Goal: Task Accomplishment & Management: Manage account settings

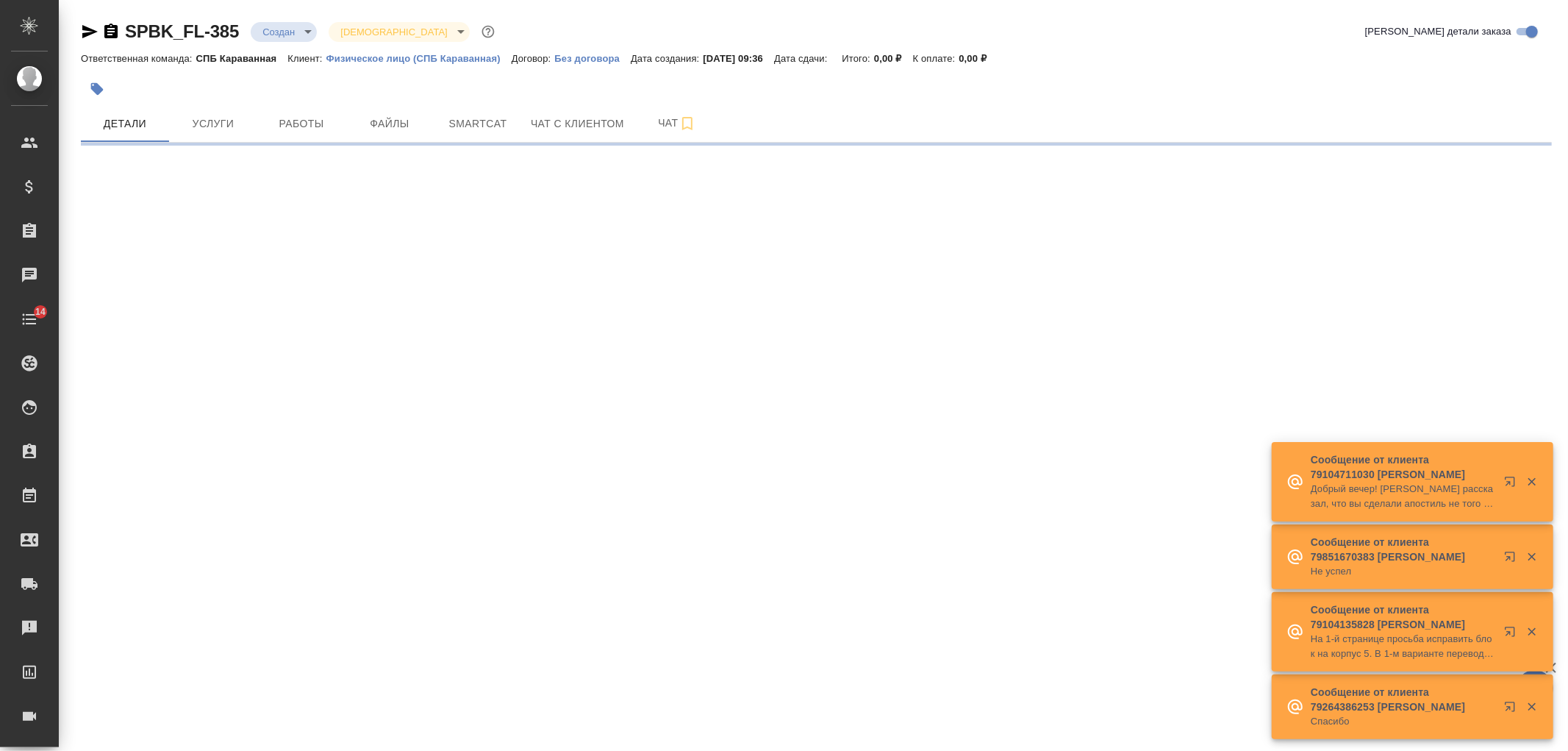
select select "RU"
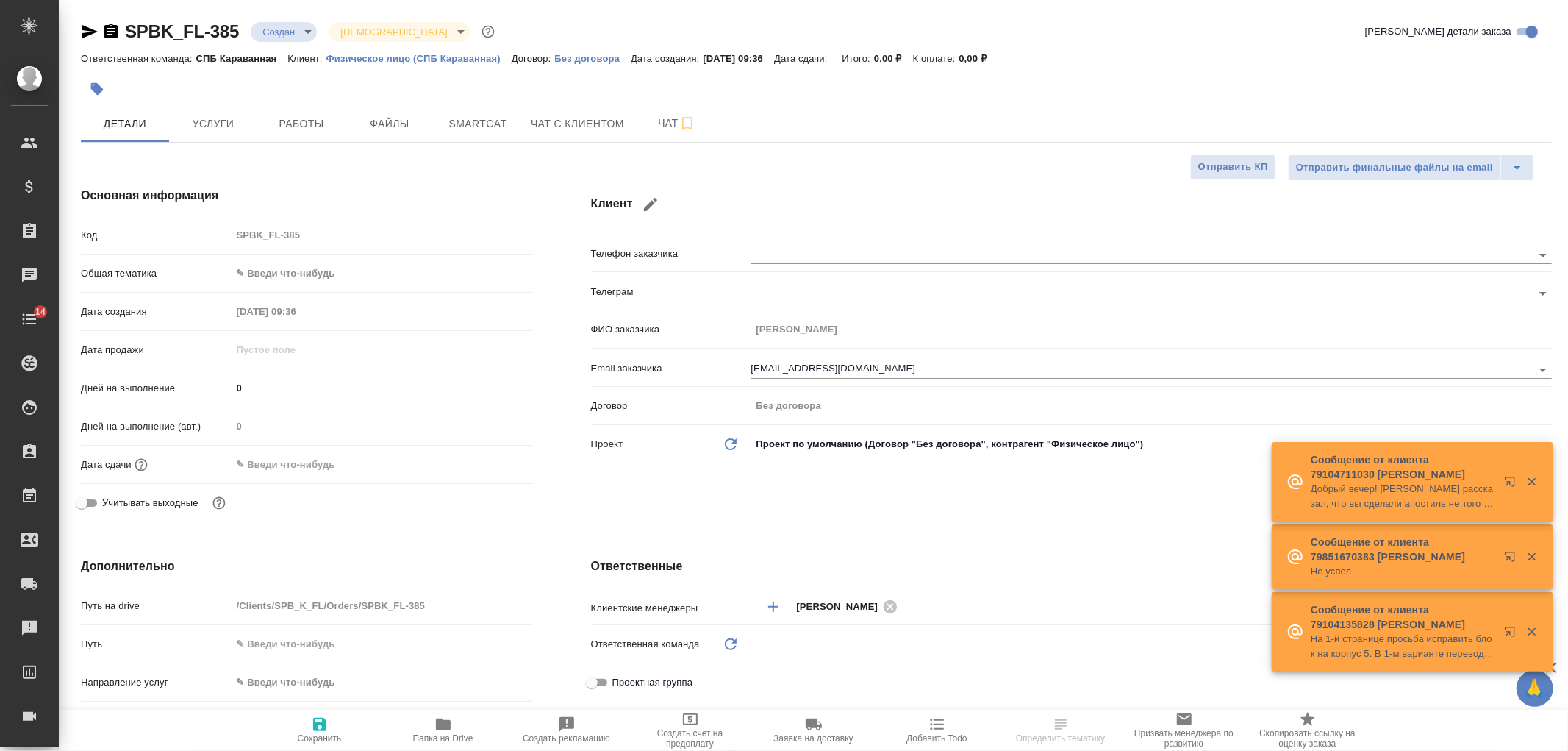
type textarea "x"
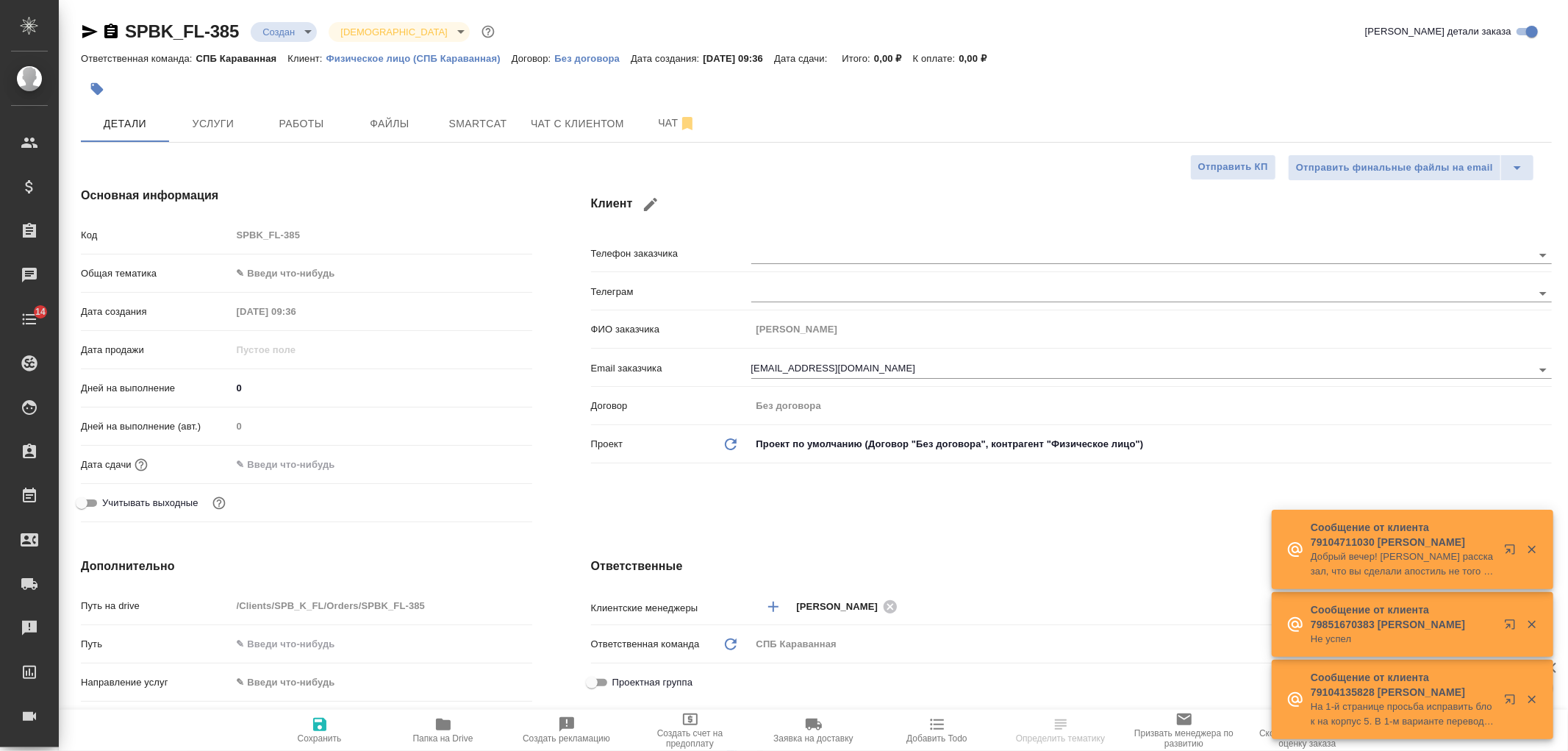
type textarea "x"
type input "Гудина Александра"
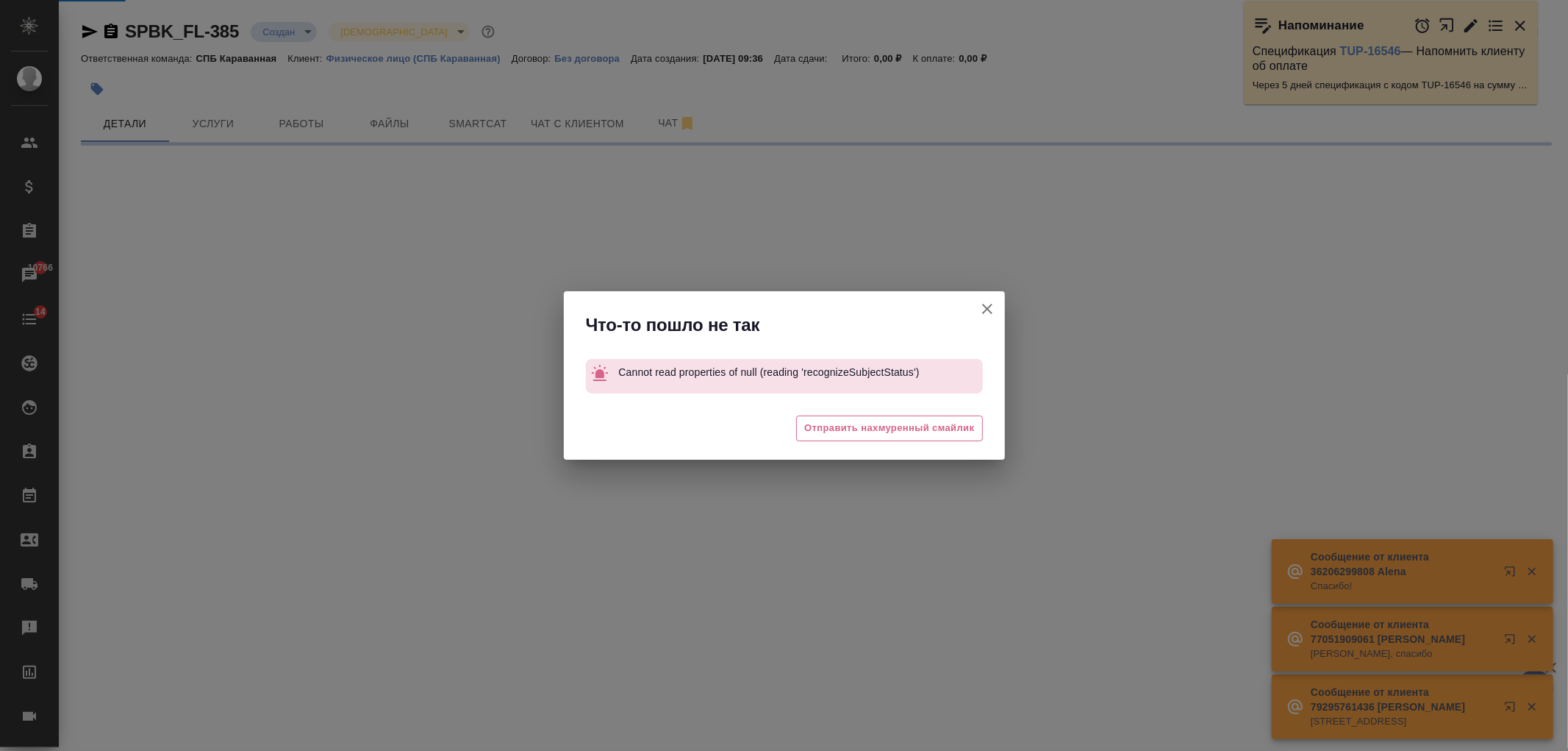
select select "RU"
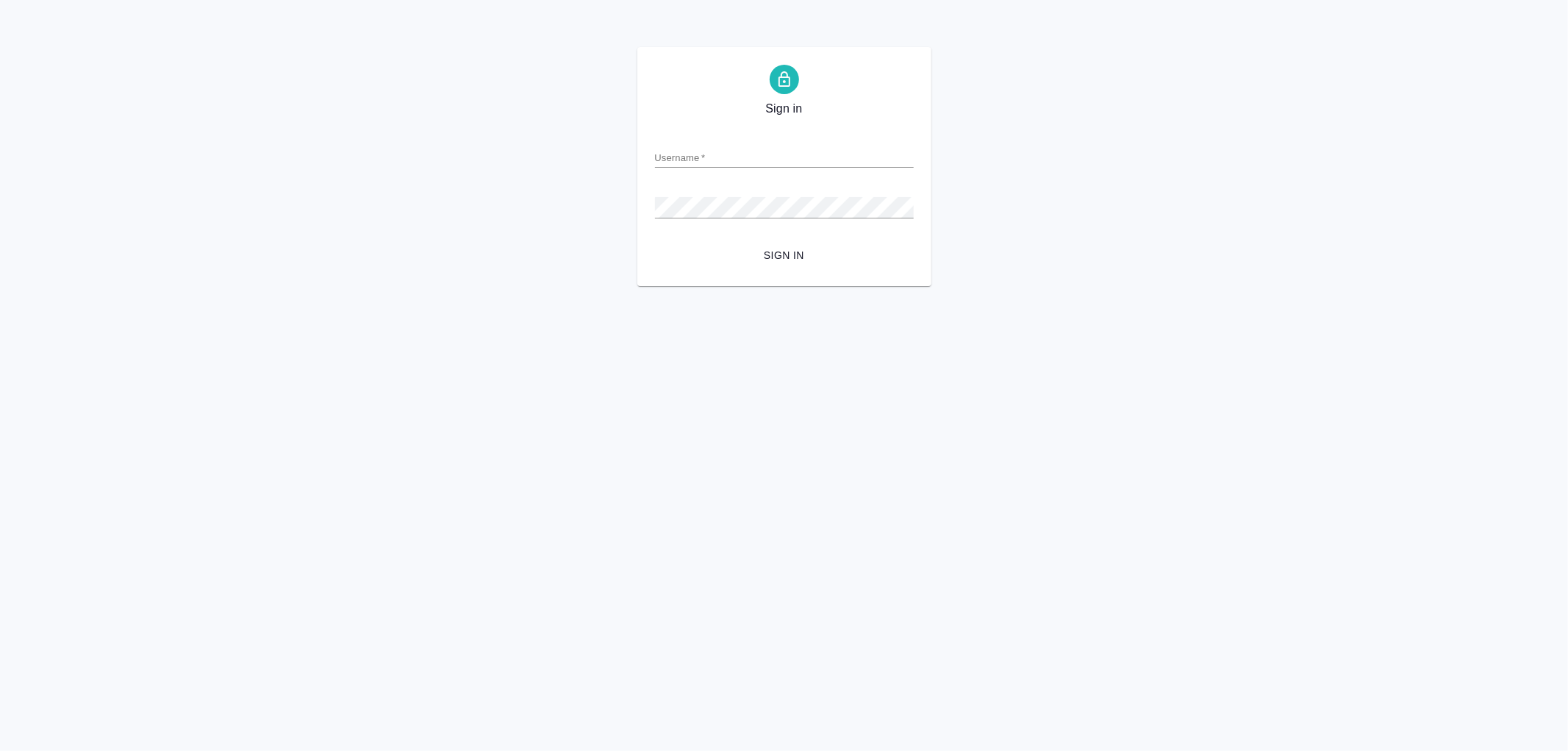
click at [760, 167] on input "Username   *" at bounding box center [784, 156] width 259 height 20
type input "arina.ivanova@awatera.com"
click at [723, 222] on form "Username   * arina.ivanova@awatera.com Password   * urlPath   * / Sign in" at bounding box center [784, 196] width 259 height 145
click at [655, 242] on button "Sign in" at bounding box center [784, 255] width 259 height 27
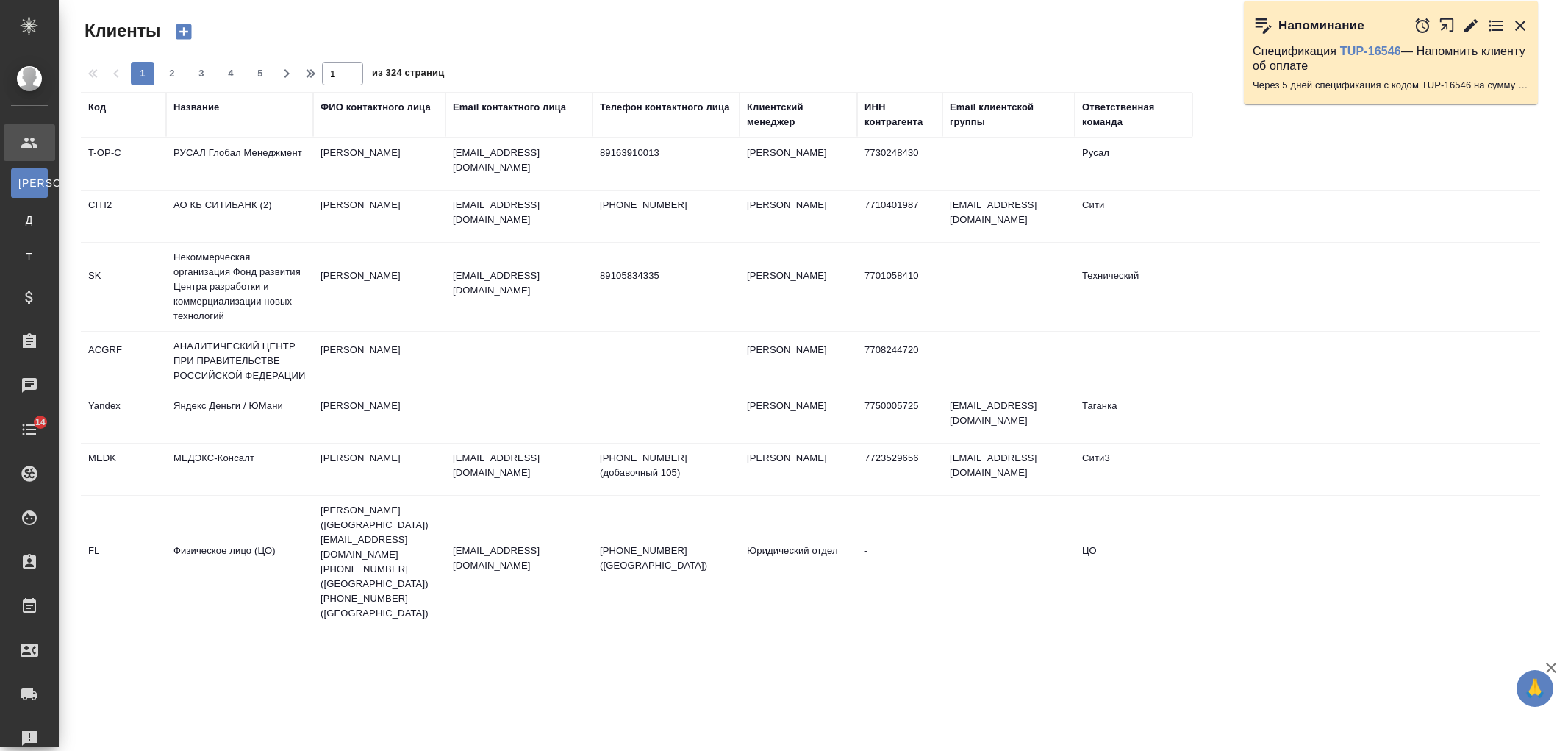
select select "RU"
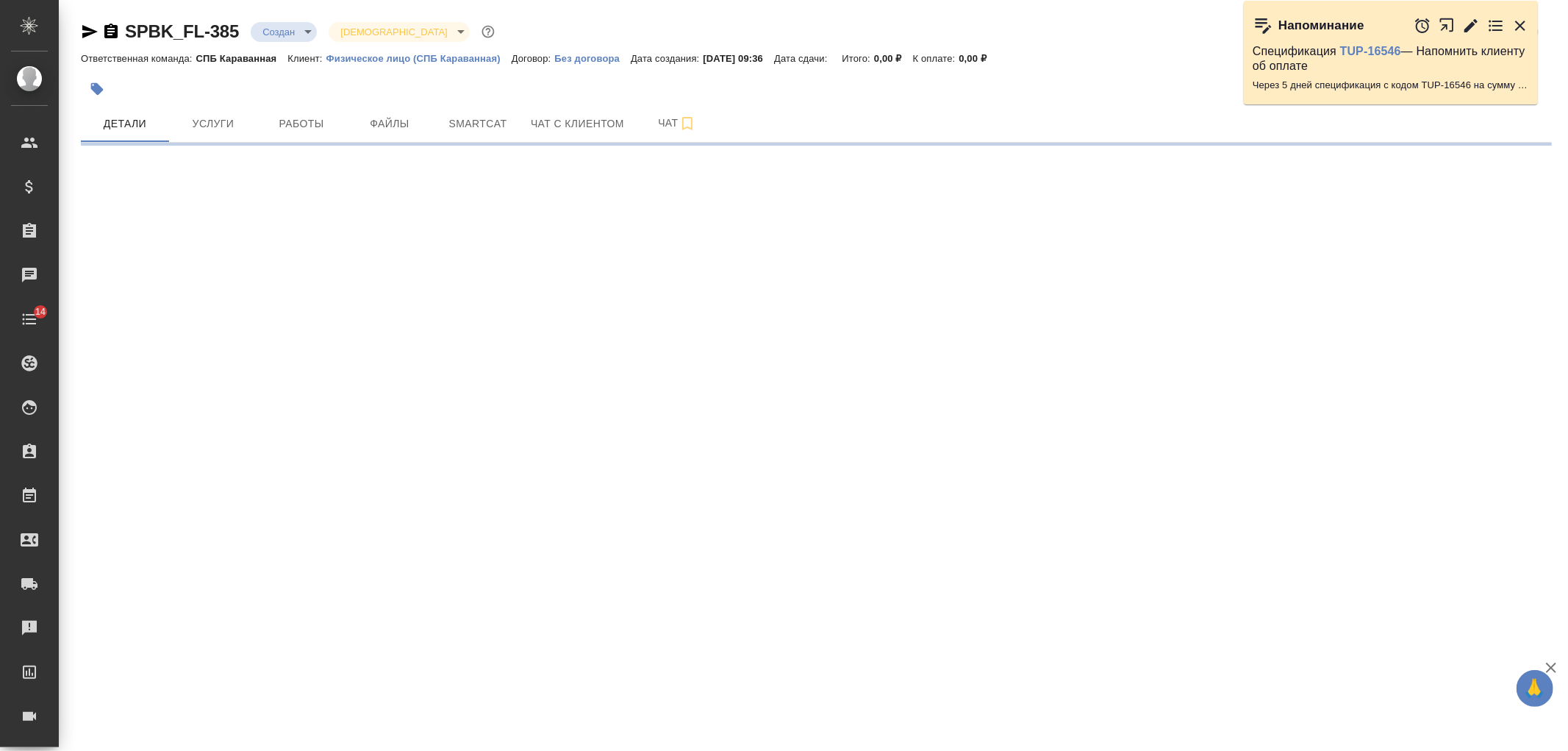
select select "RU"
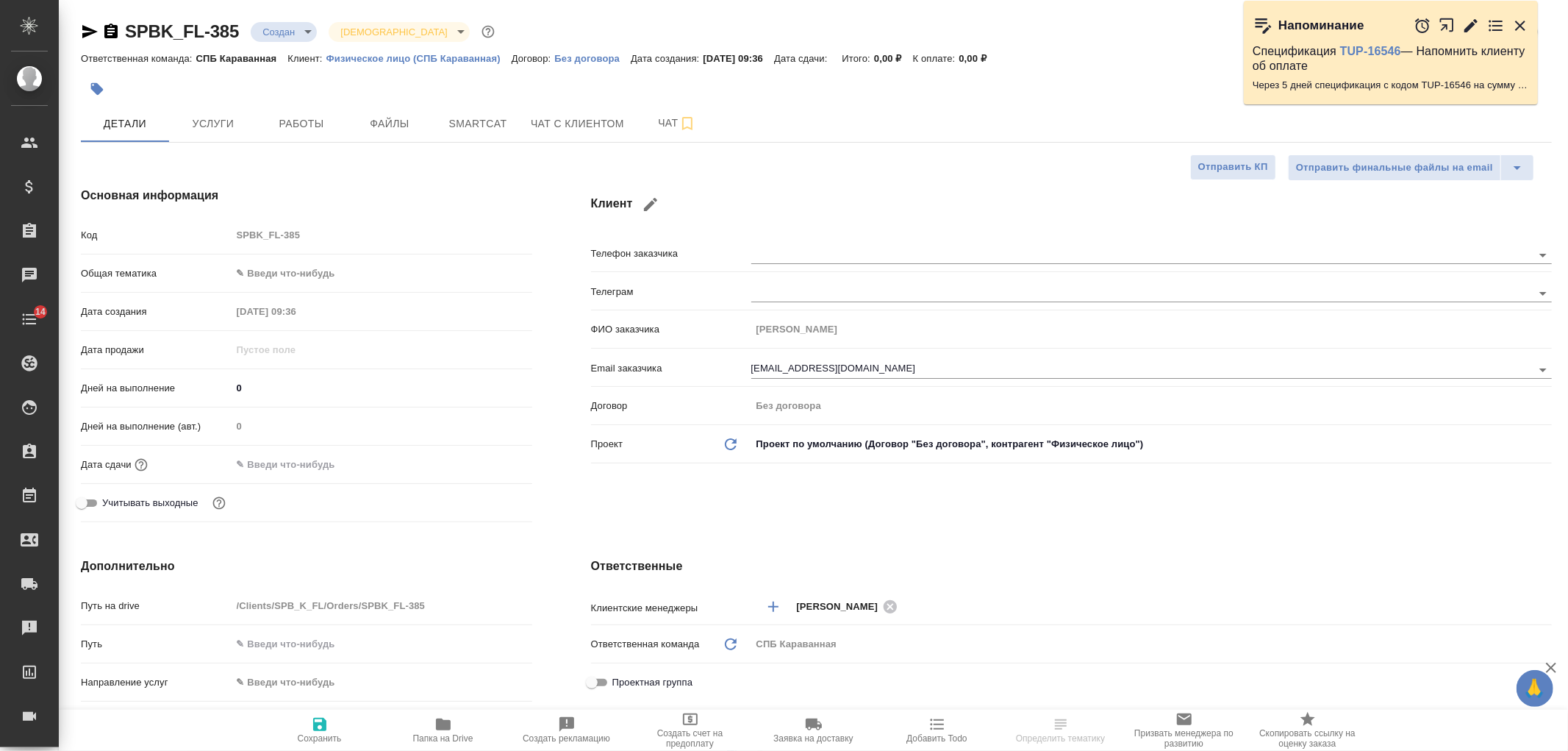
type textarea "x"
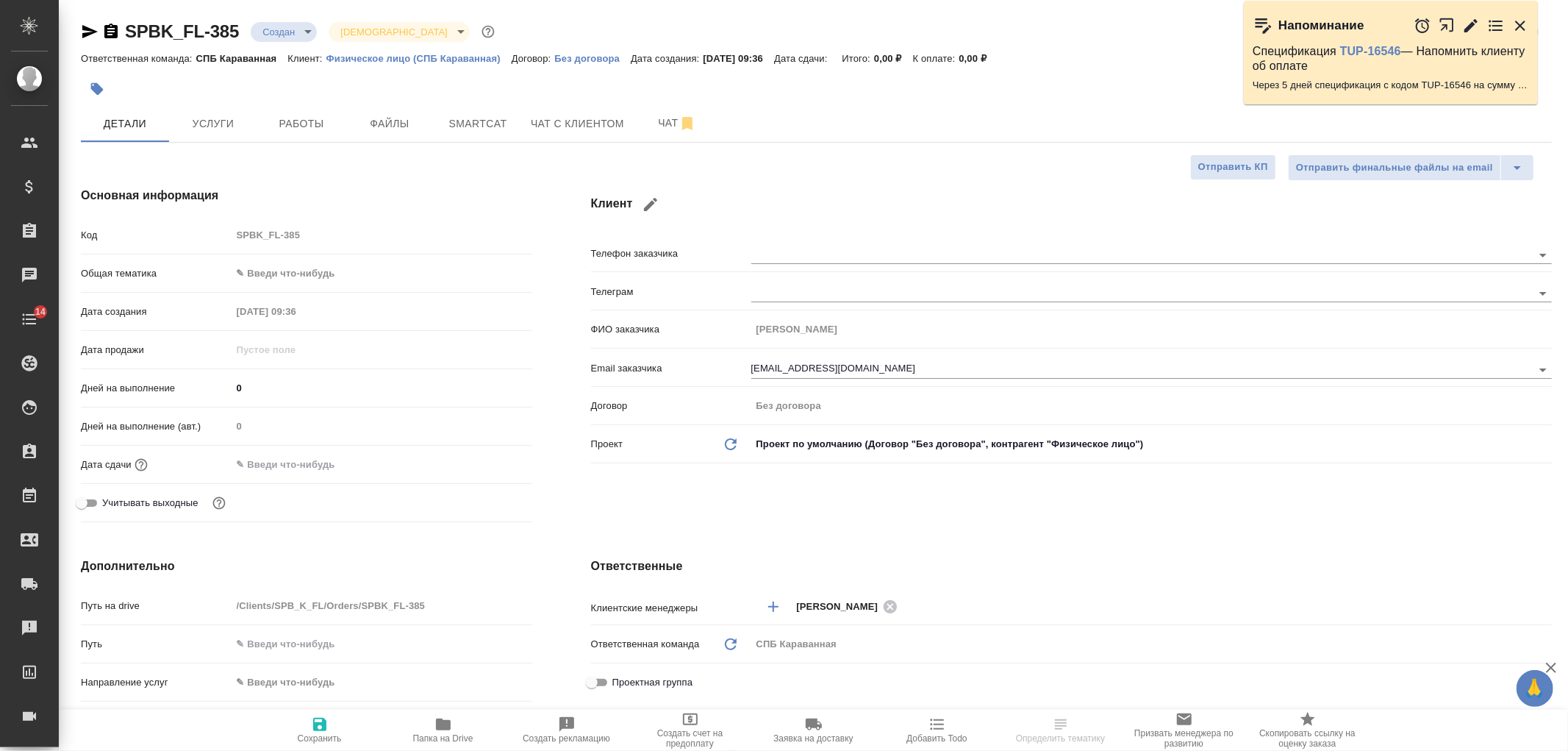
type textarea "x"
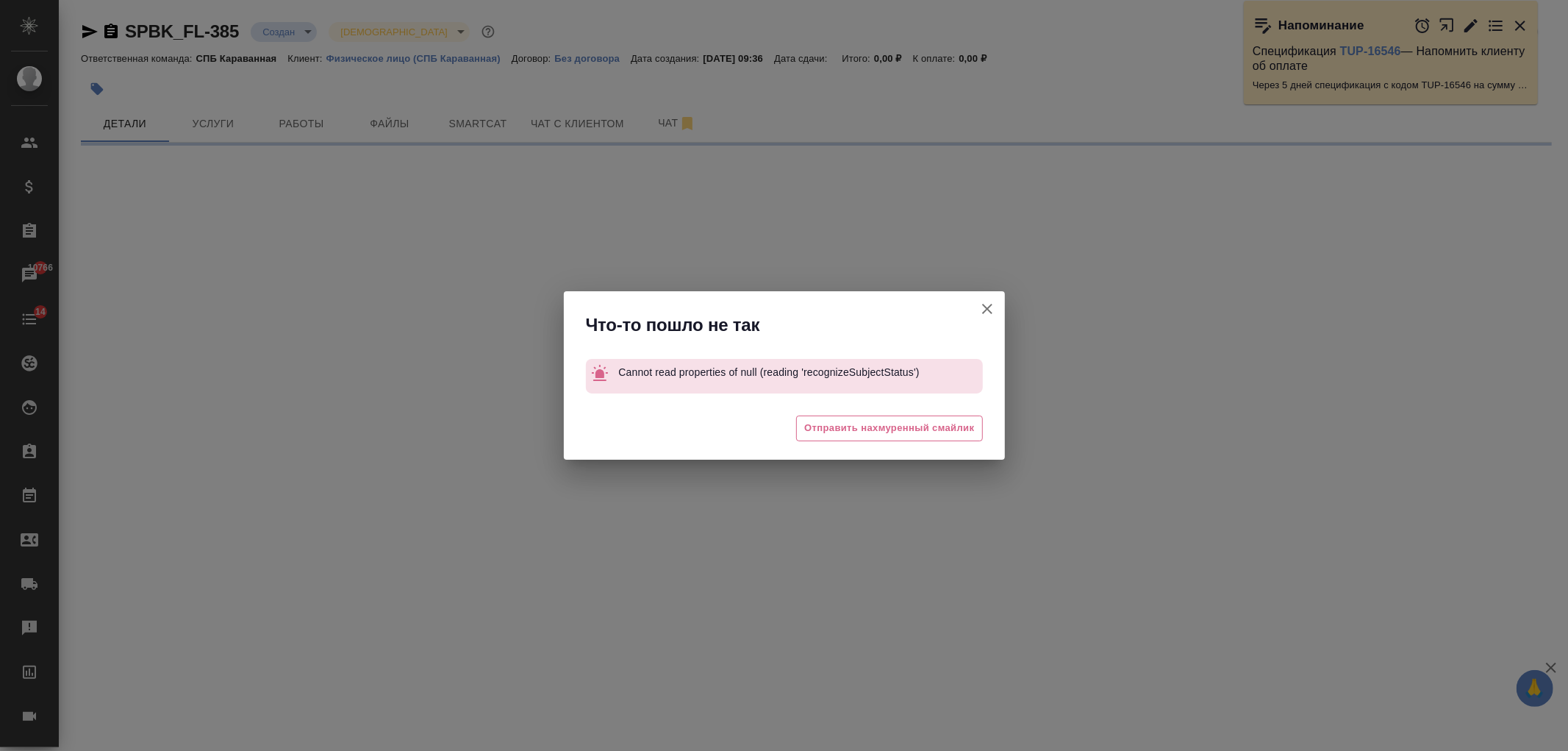
select select "RU"
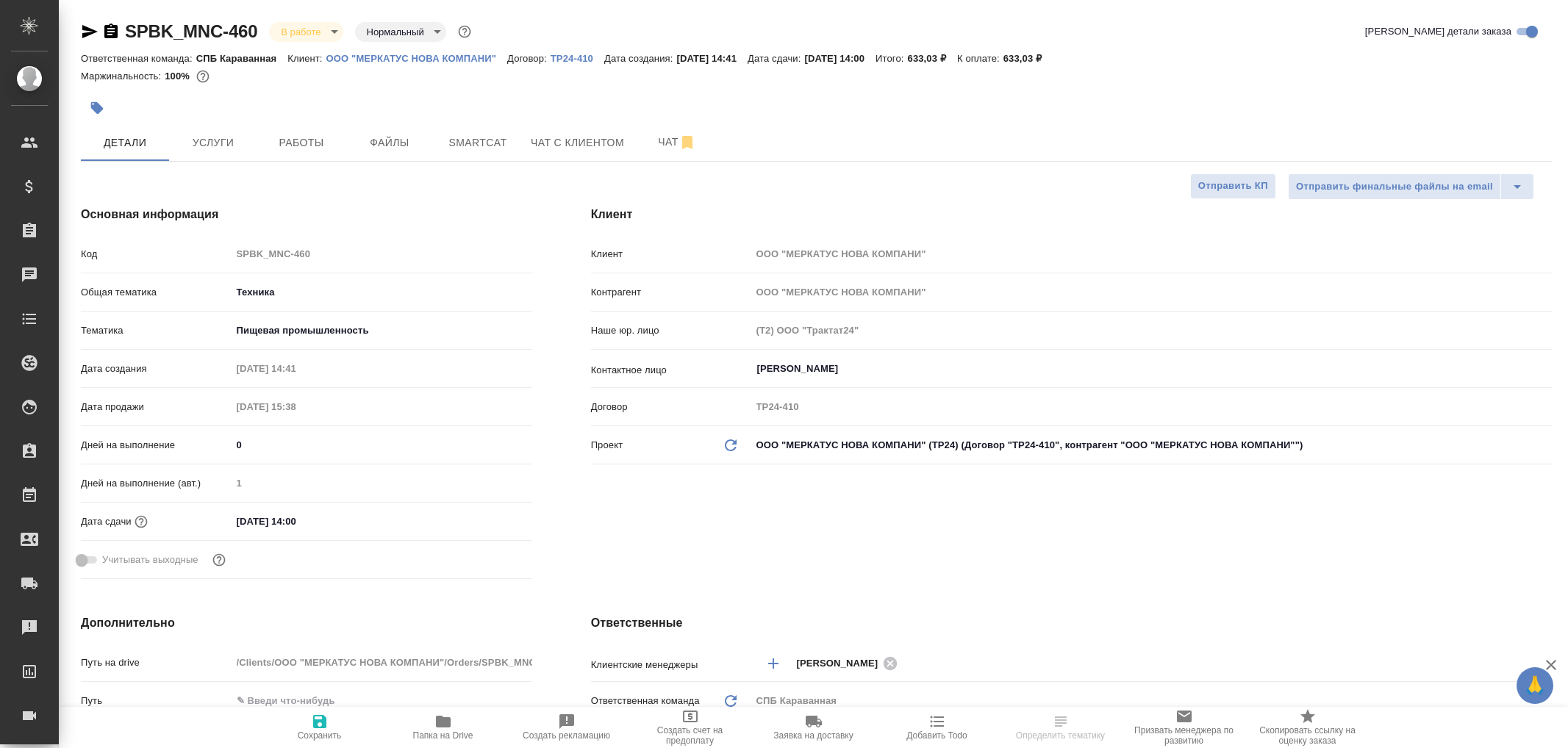
select select "RU"
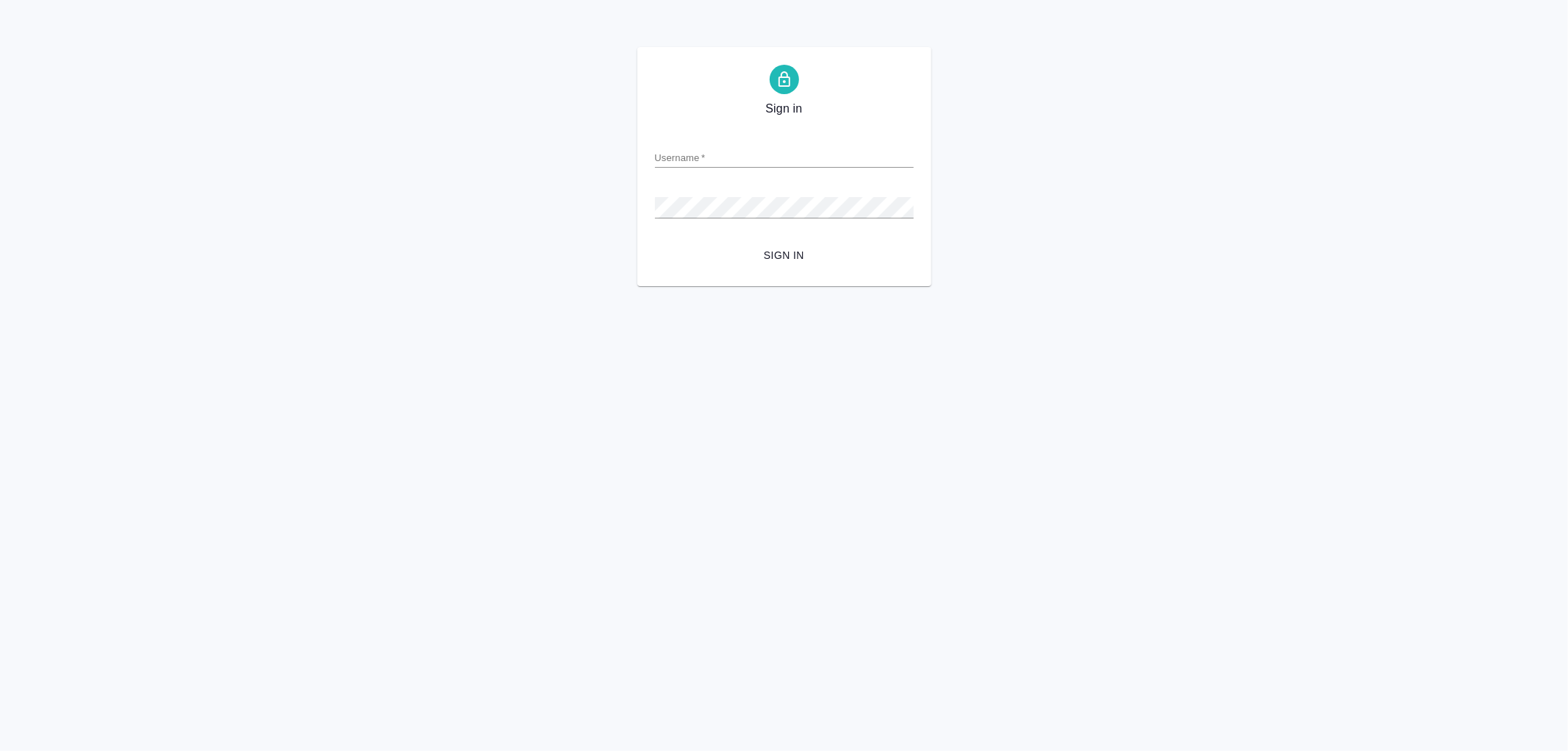
click at [713, 148] on input "Username   *" at bounding box center [784, 156] width 259 height 20
type input "[EMAIL_ADDRESS][DOMAIN_NAME]"
click at [655, 242] on button "Sign in" at bounding box center [784, 255] width 259 height 27
click at [735, 152] on input "Username   *" at bounding box center [784, 156] width 259 height 20
type input "arina.ivanova@awatera.com"
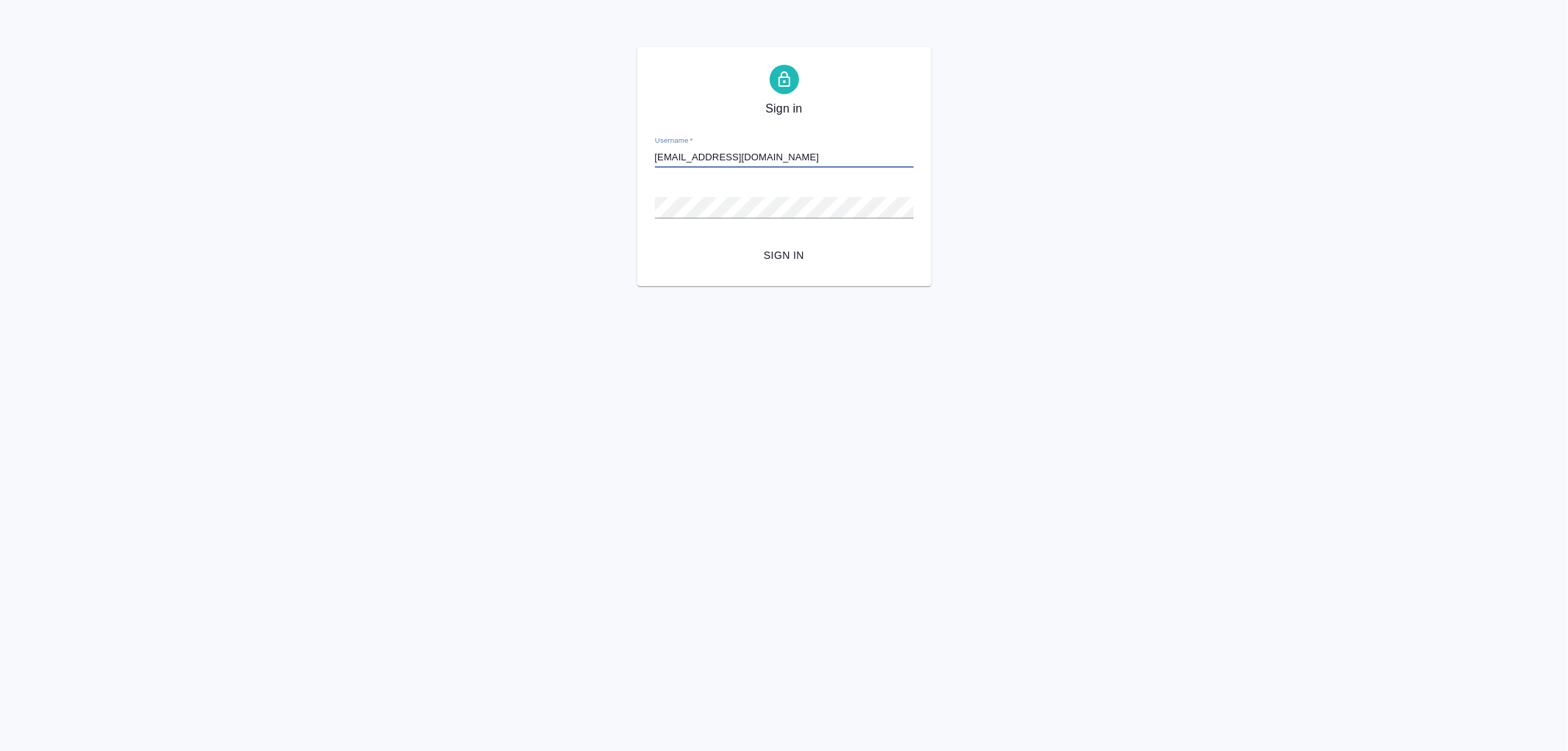
click at [677, 196] on div "Password   *" at bounding box center [784, 201] width 259 height 32
click at [655, 242] on button "Sign in" at bounding box center [784, 255] width 259 height 27
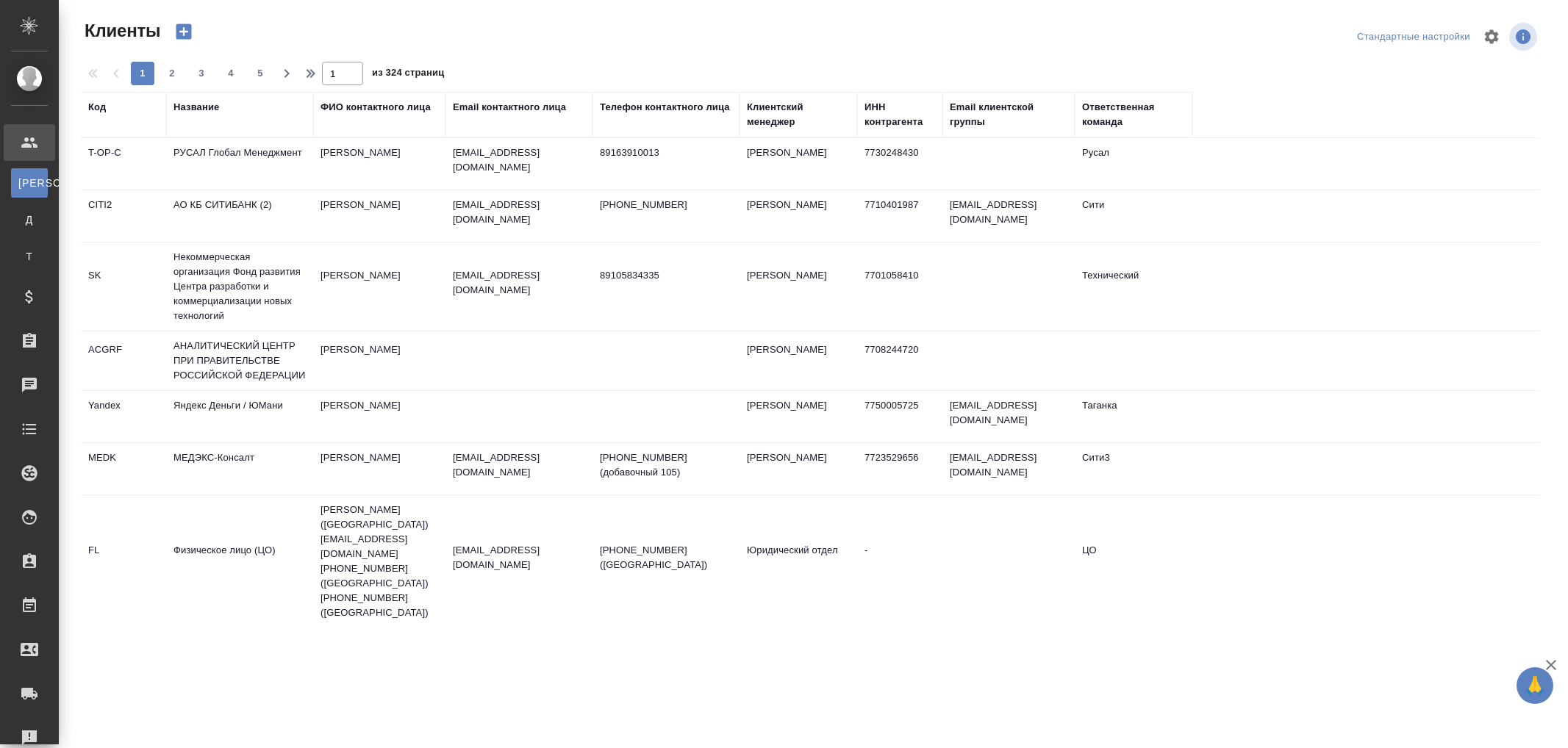
select select "RU"
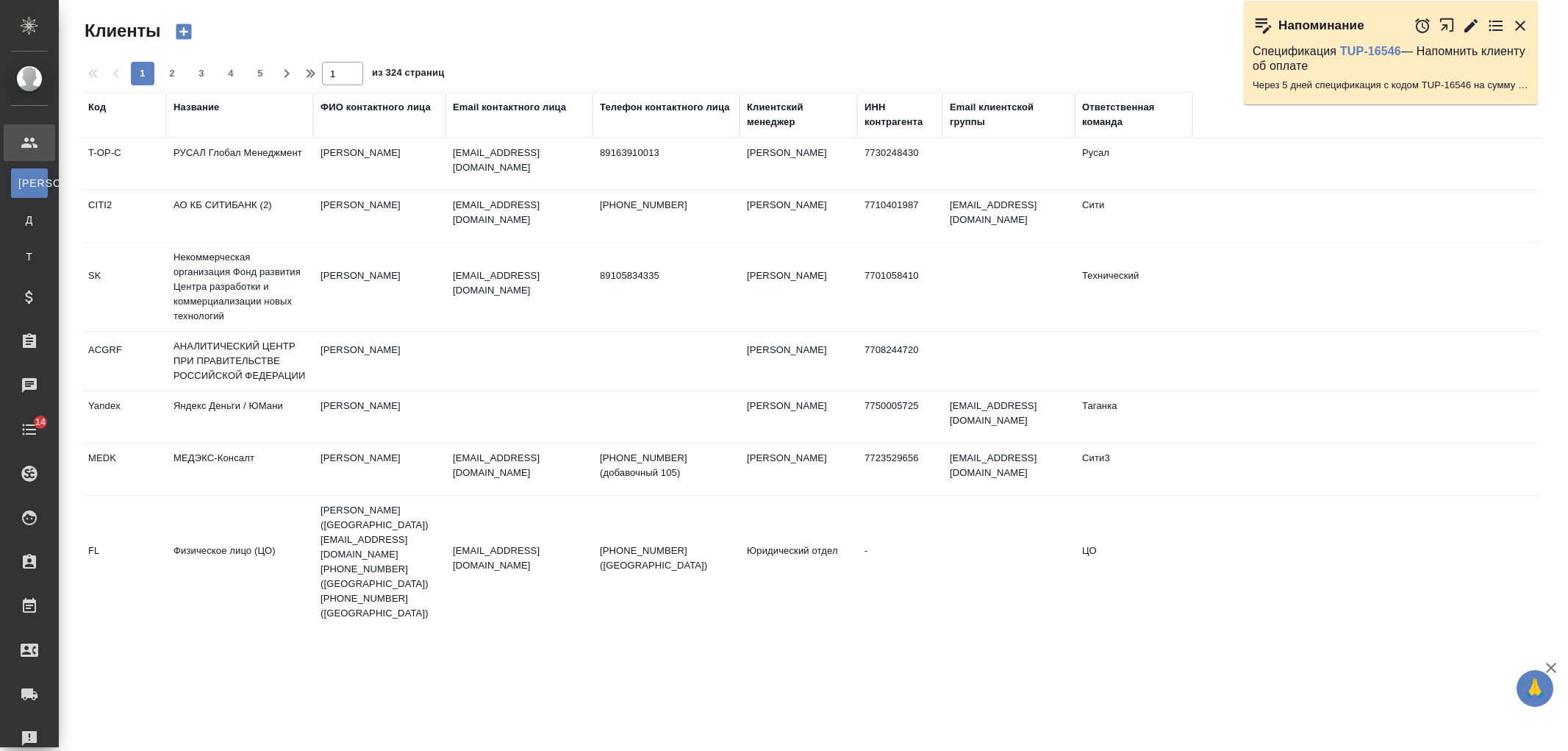
select select "RU"
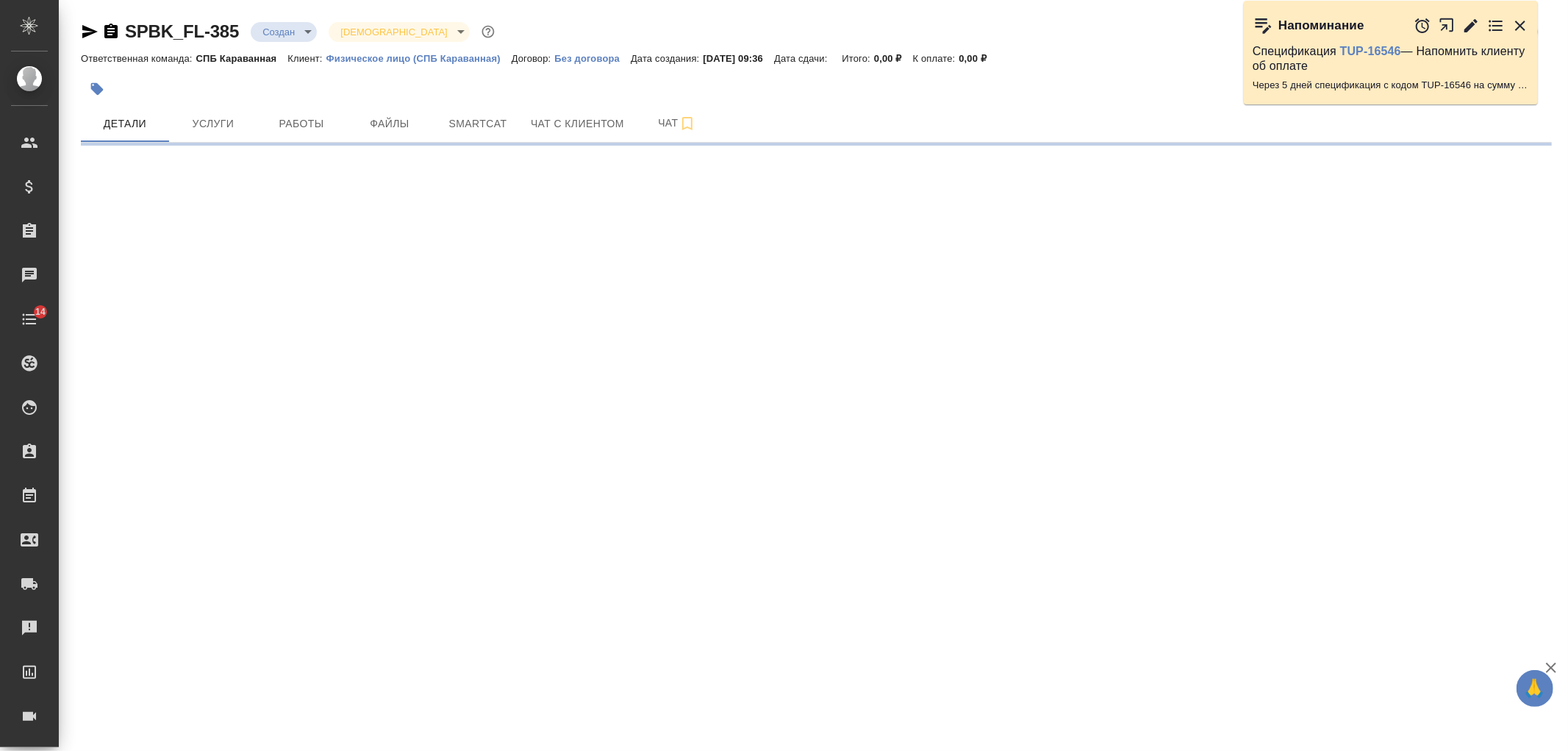
select select "RU"
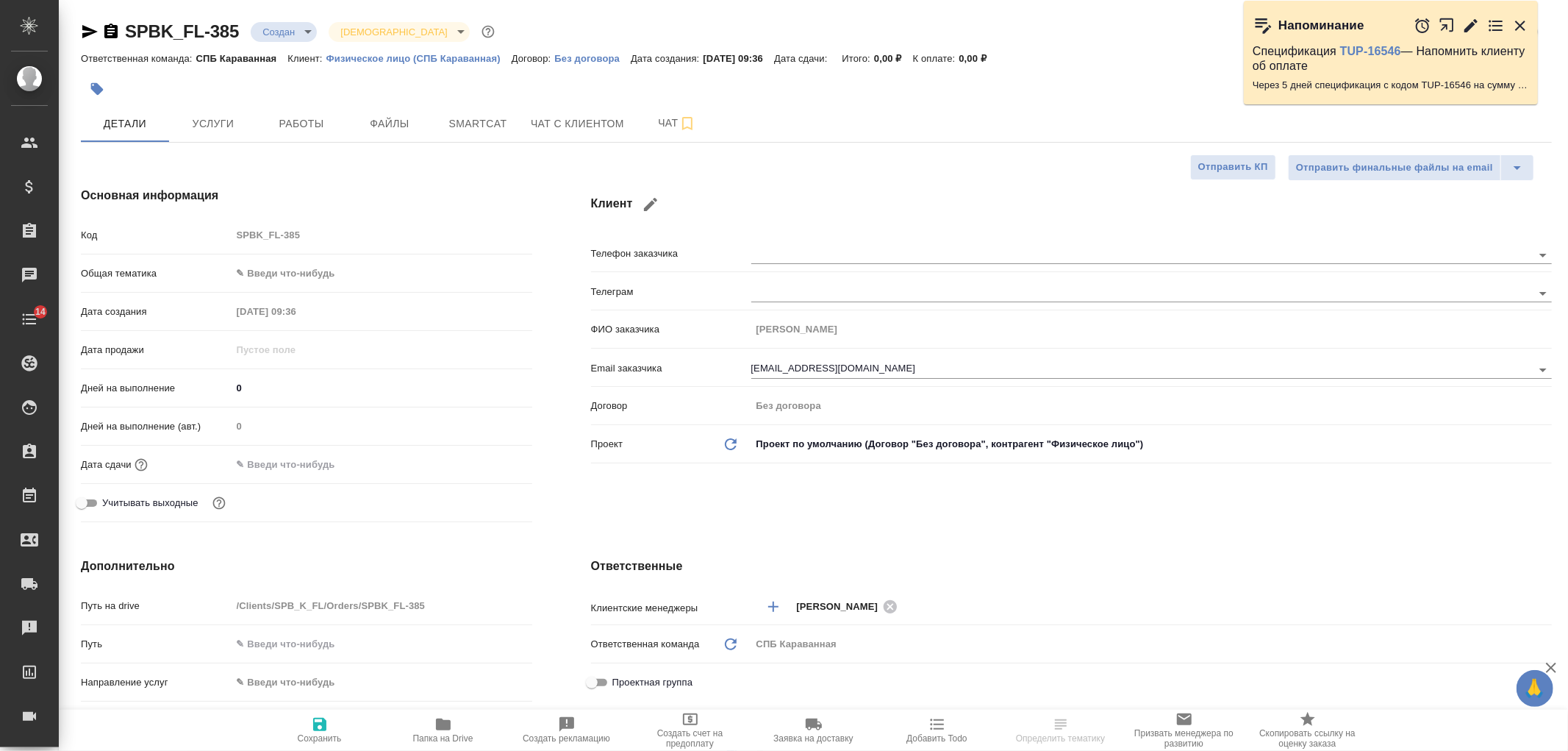
type textarea "x"
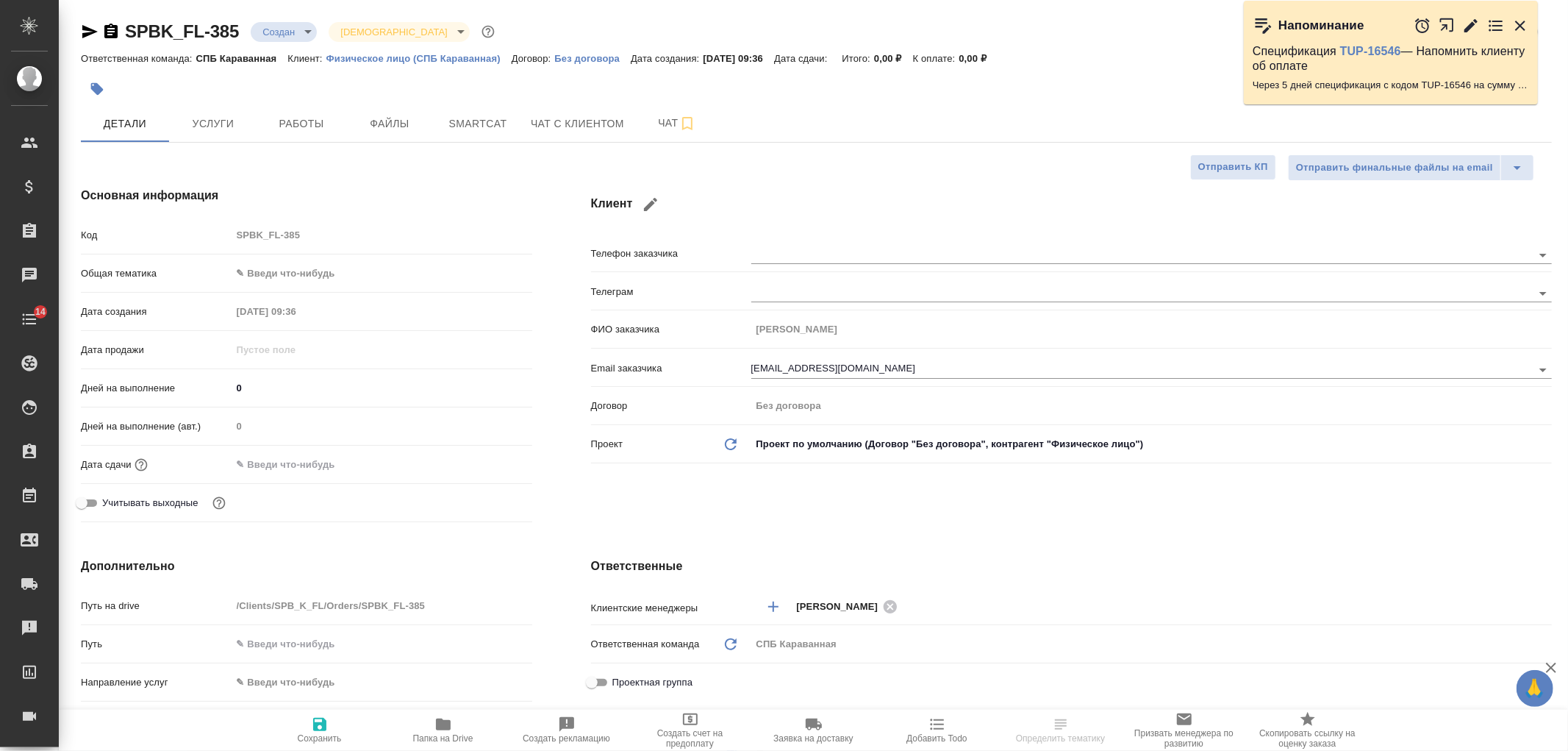
type textarea "x"
click at [932, 511] on div "Клиент Телефон заказчика Телеграм ФИО заказчика Никита Бухтияров Email заказчик…" at bounding box center [1071, 357] width 1019 height 400
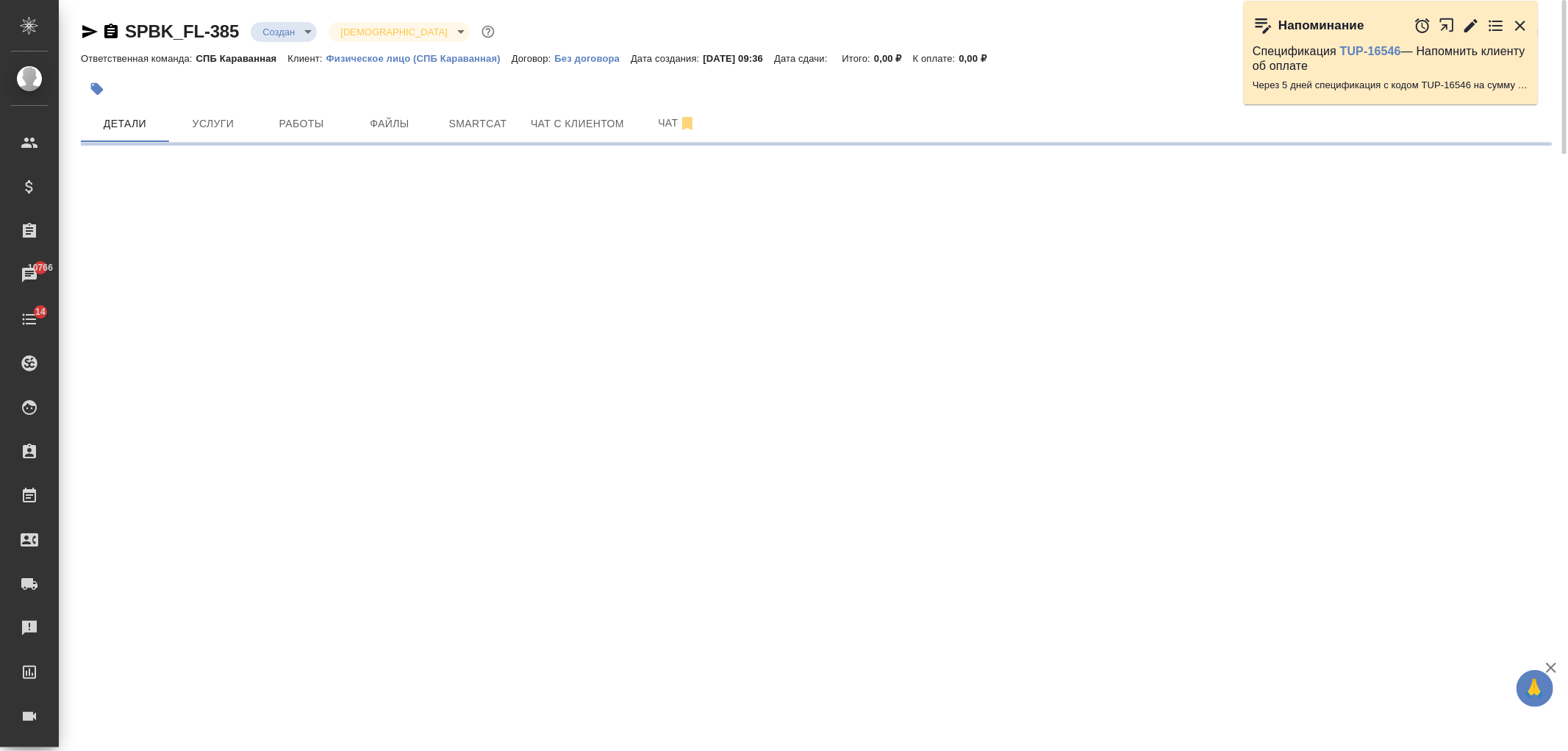
select select "RU"
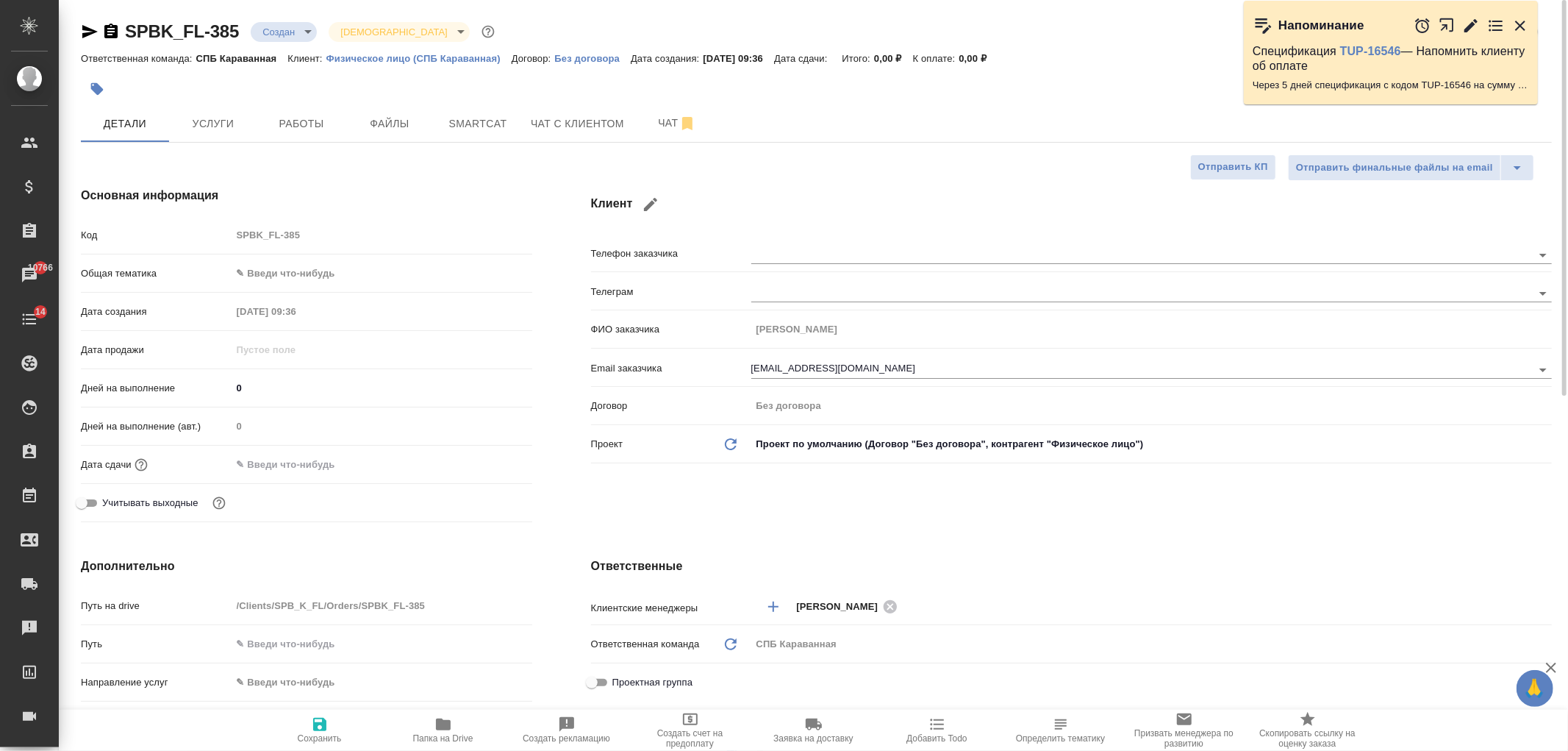
type textarea "x"
click at [932, 511] on div "Клиент Телефон заказчика Телеграм ФИО заказчика Никита Бухтияров Email заказчик…" at bounding box center [1071, 357] width 1019 height 400
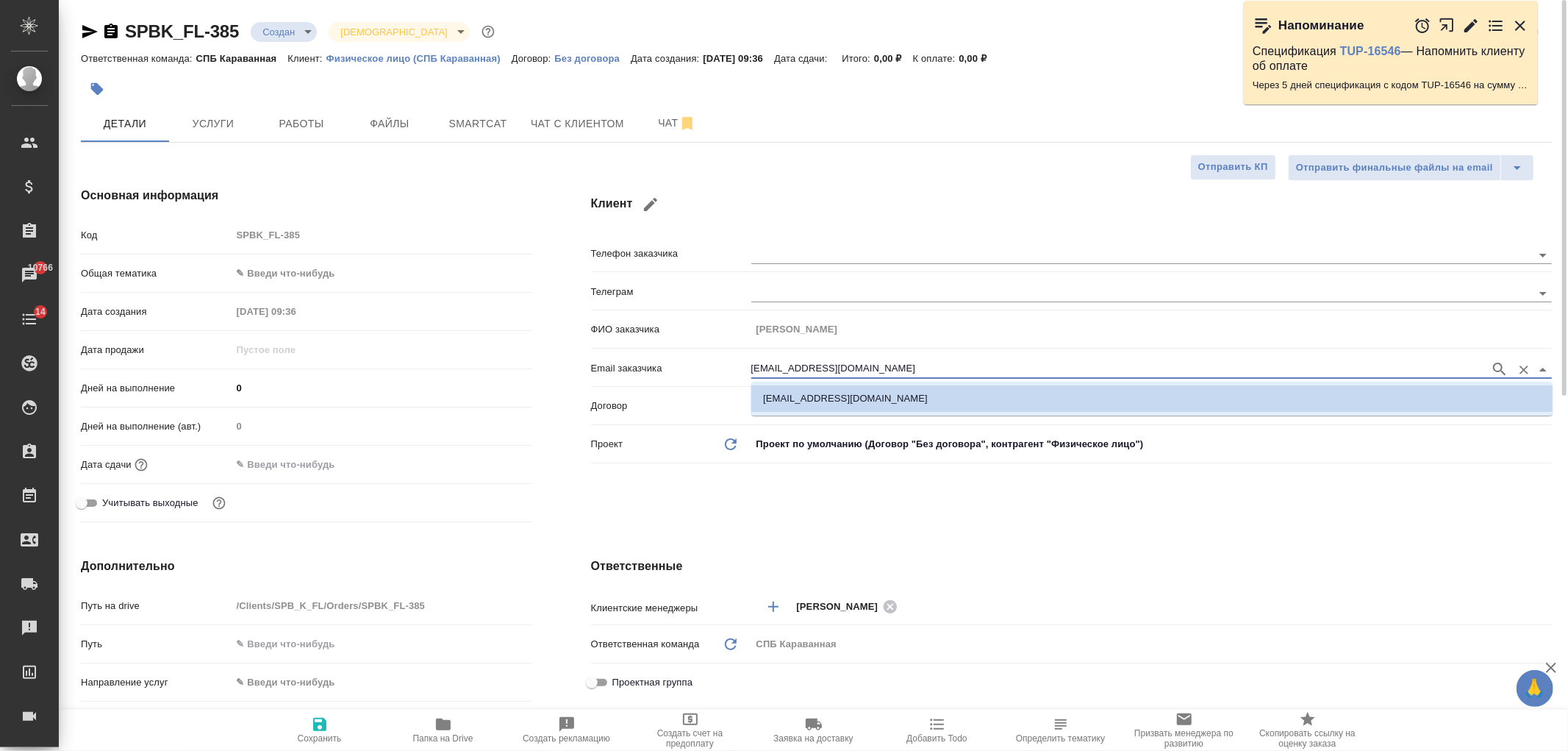
drag, startPoint x: 885, startPoint y: 369, endPoint x: 716, endPoint y: 329, distance: 173.7
click at [716, 329] on div "Телефон заказчика Телеграм ФИО заказчика Никита Бухтияров Email заказчика nicki…" at bounding box center [1071, 354] width 960 height 229
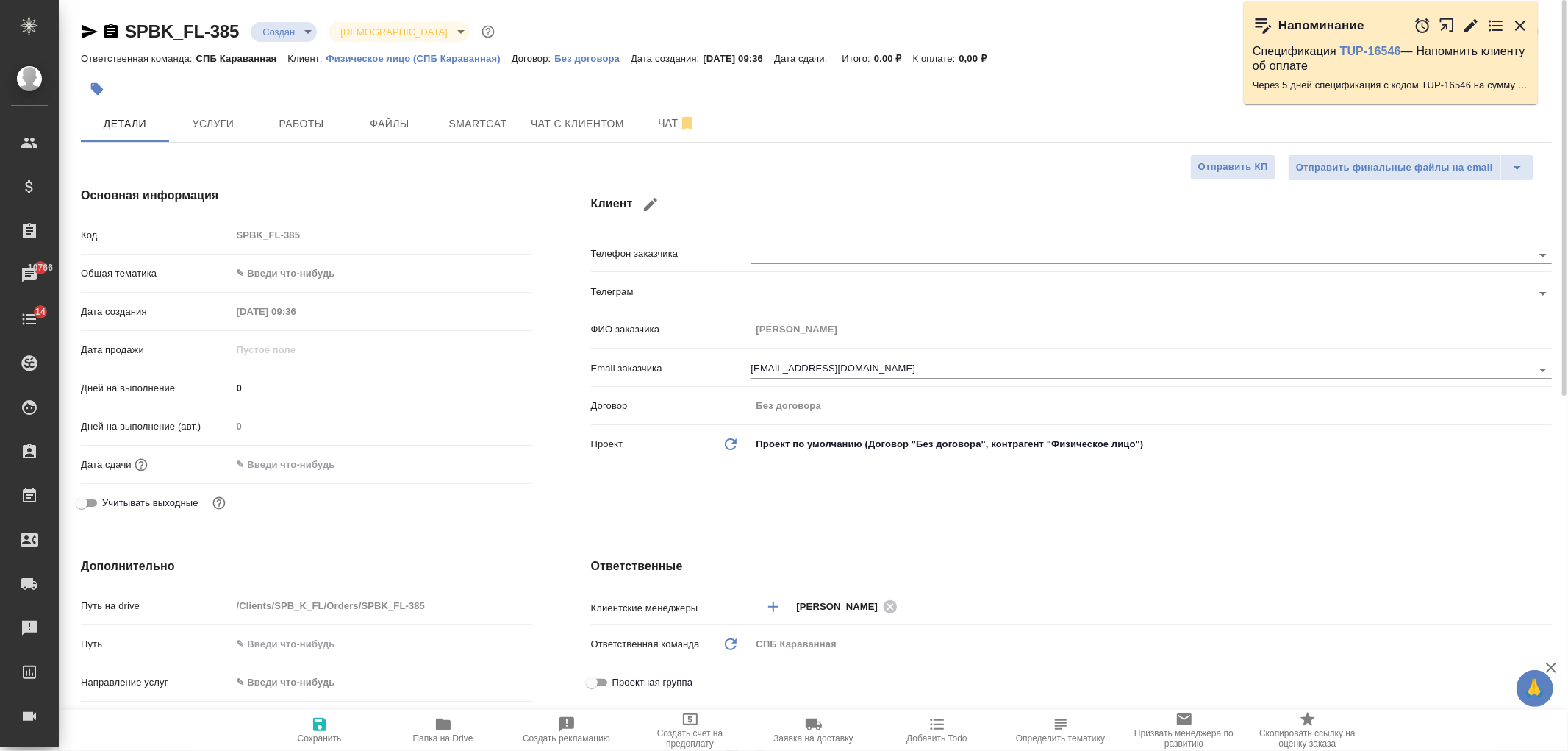
type textarea "x"
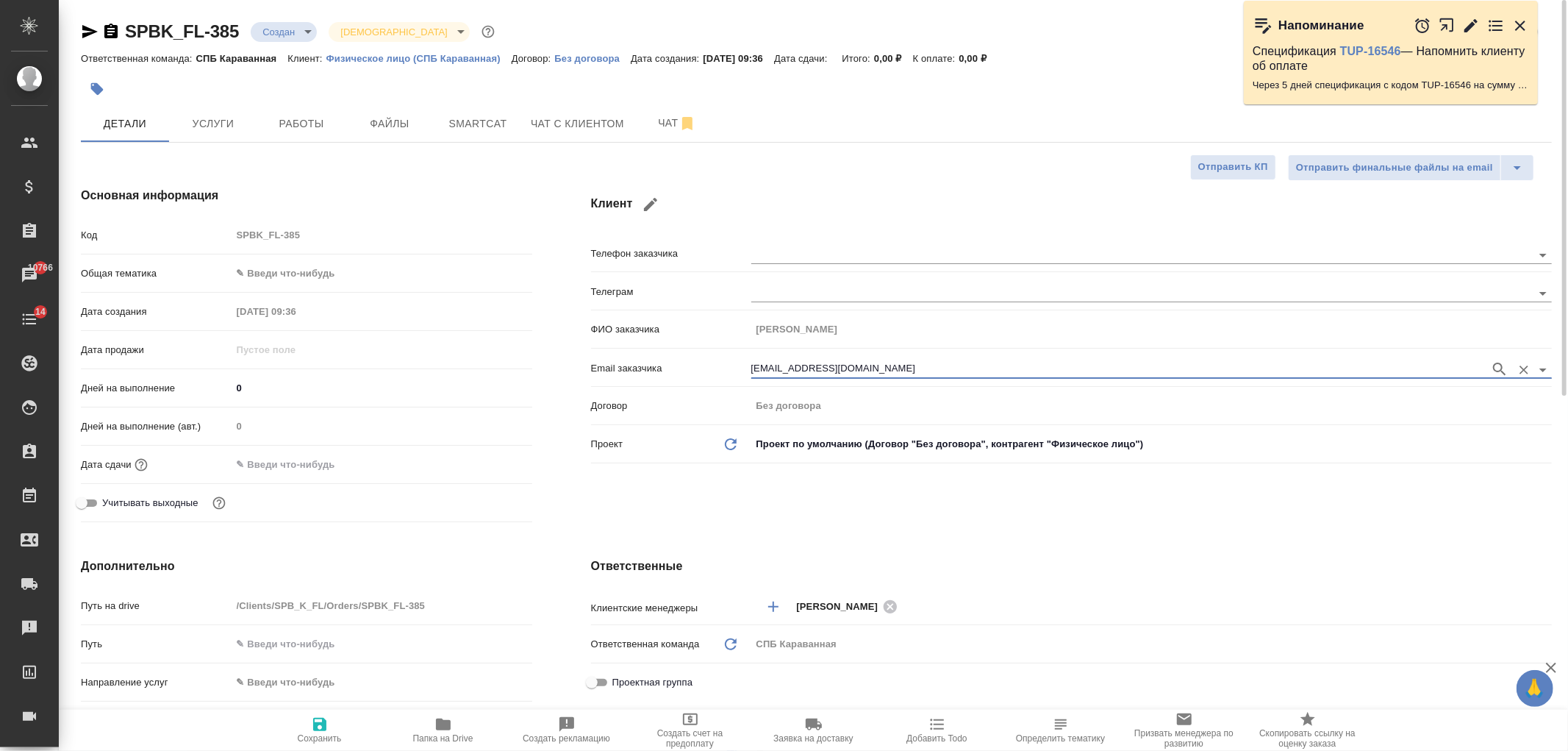
type textarea "x"
